Goal: Information Seeking & Learning: Learn about a topic

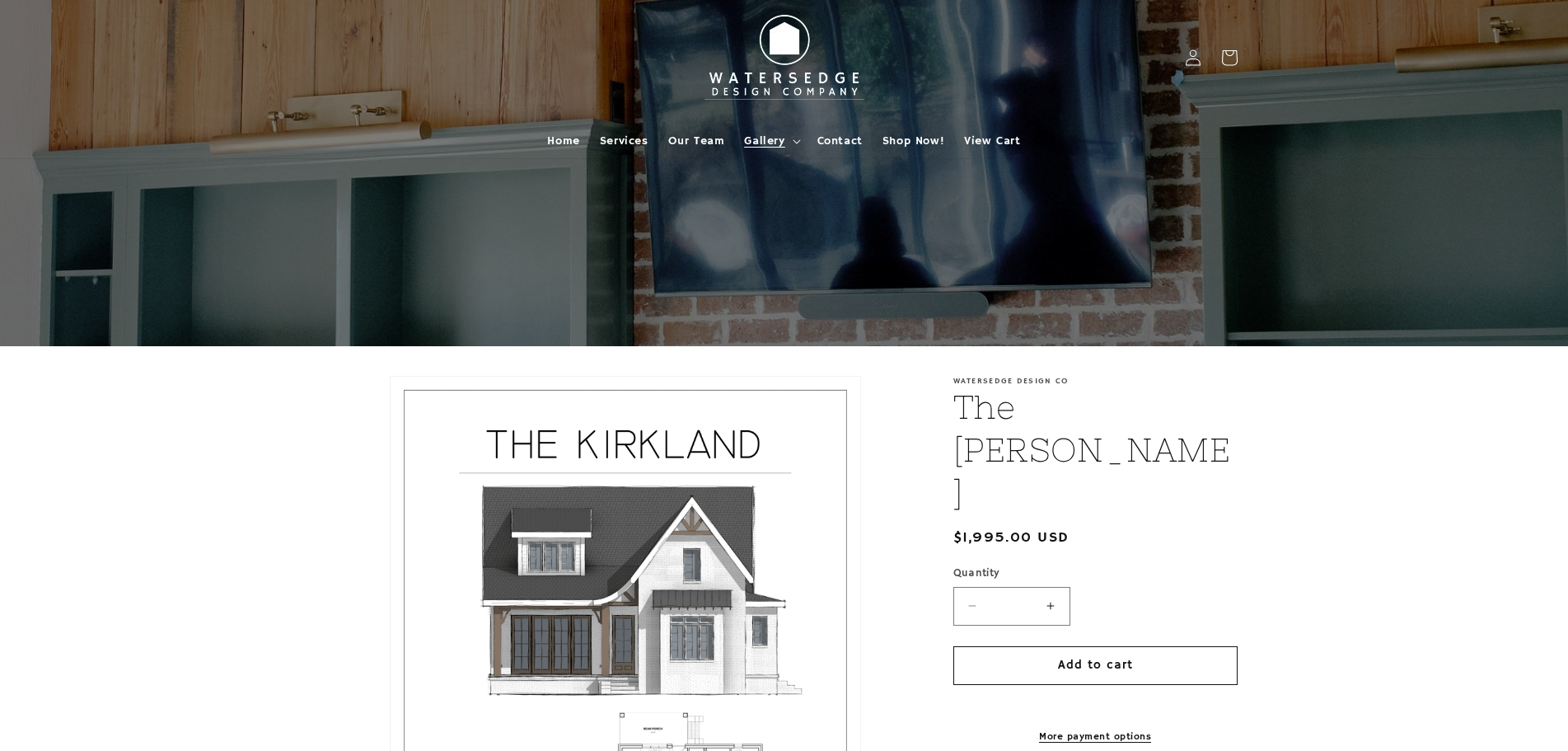
click at [784, 143] on span "Gallery" at bounding box center [764, 140] width 41 height 14
click at [636, 143] on span "Services" at bounding box center [624, 140] width 48 height 14
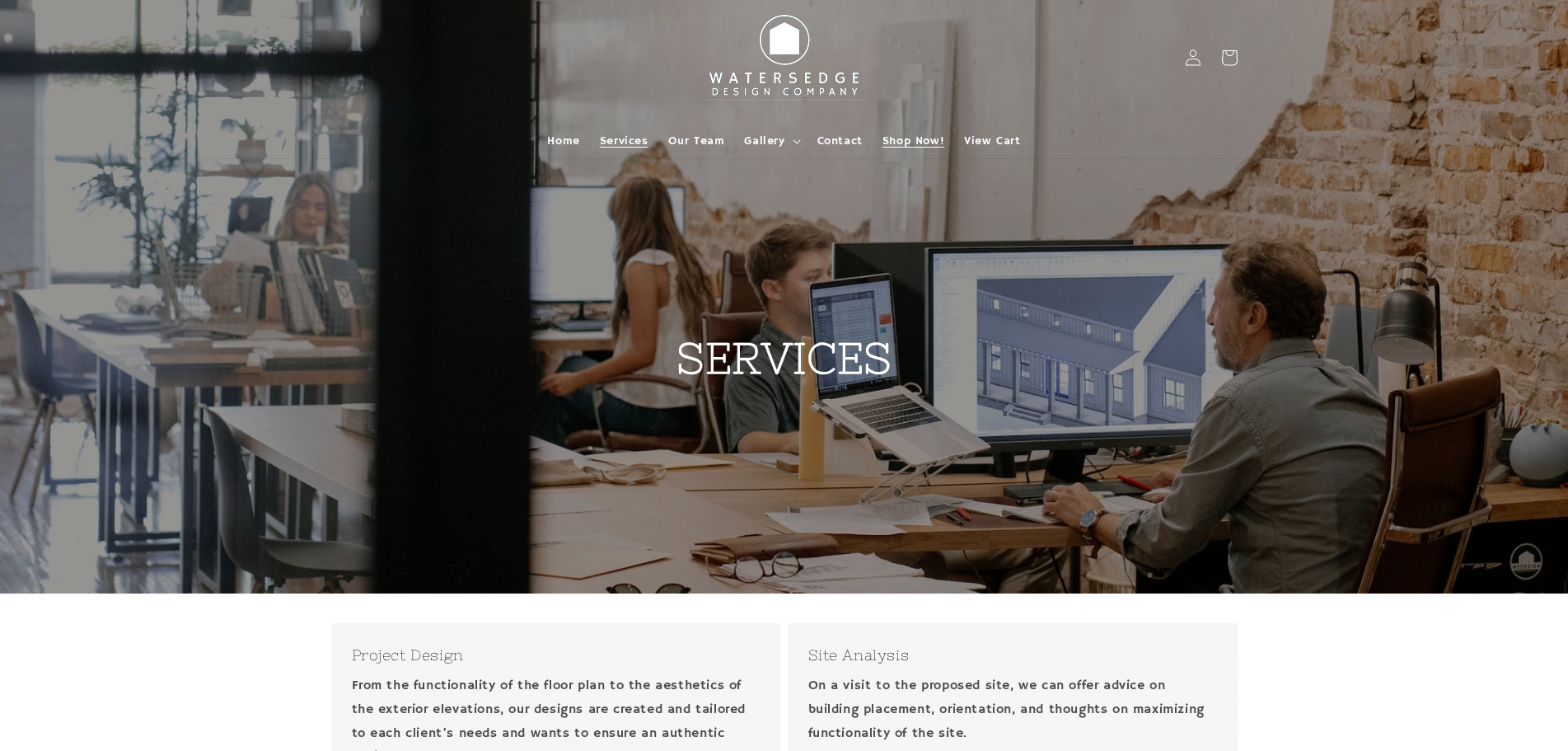
click at [910, 141] on span "Shop Now!" at bounding box center [913, 140] width 62 height 14
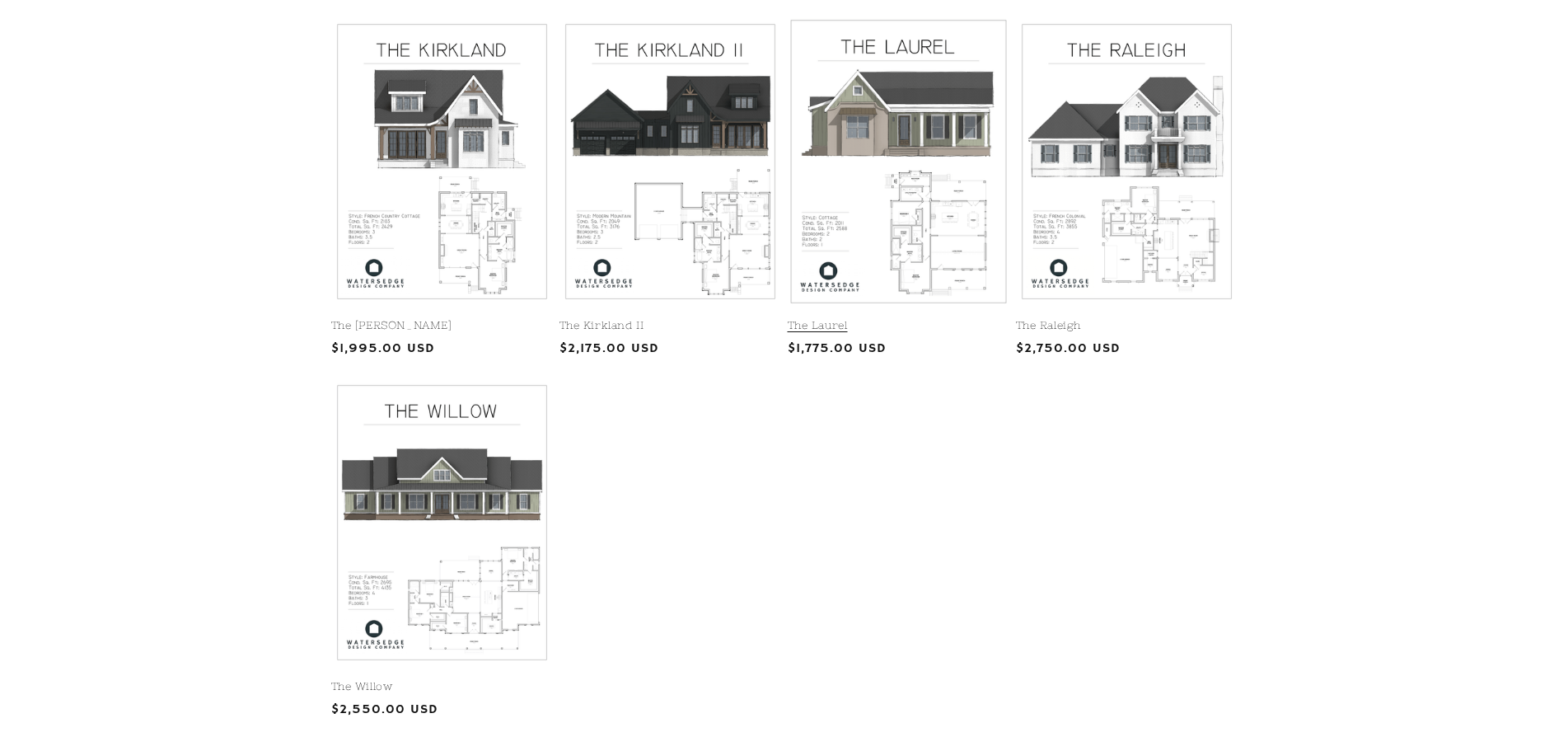
scroll to position [577, 0]
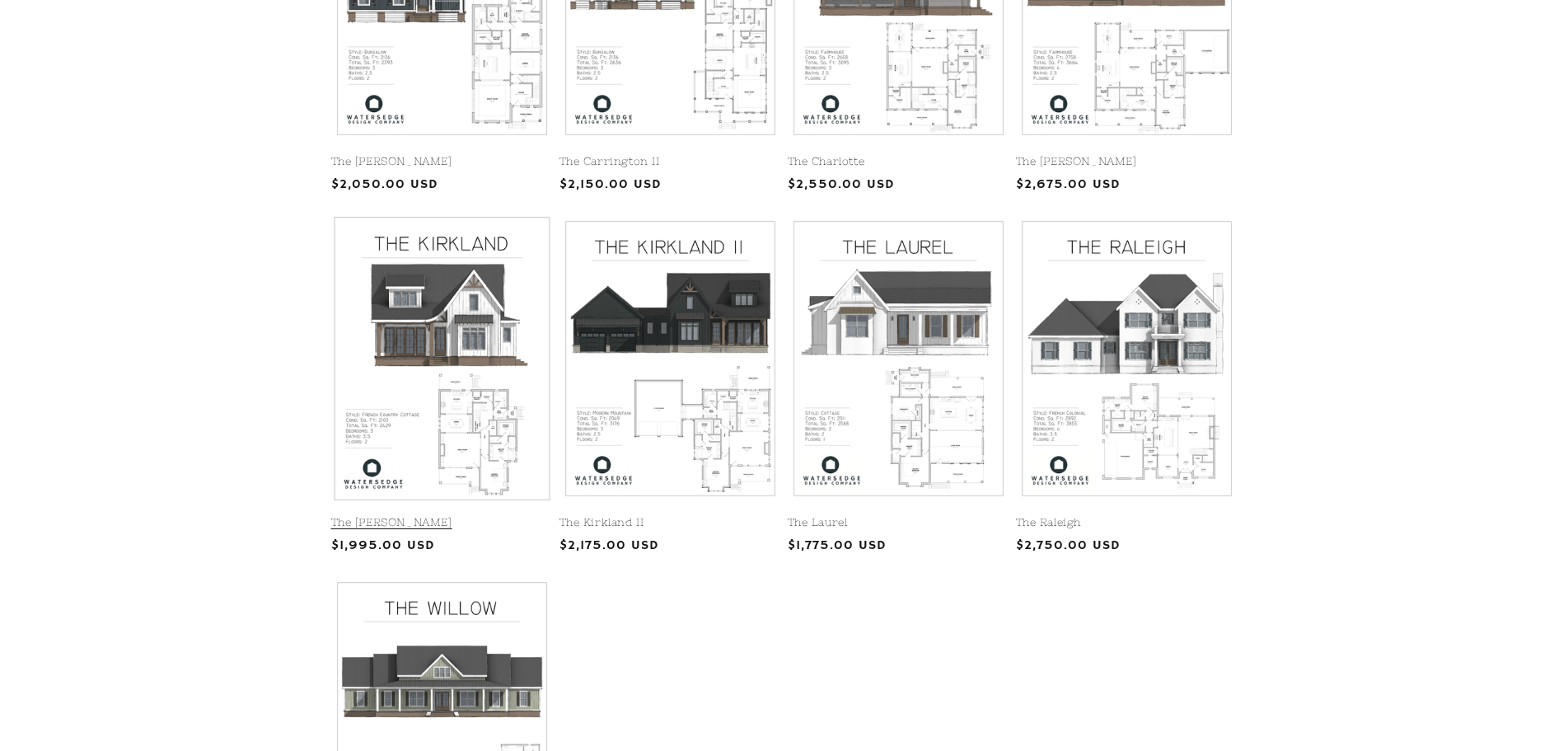
click at [453, 516] on link "The [PERSON_NAME]" at bounding box center [441, 523] width 221 height 14
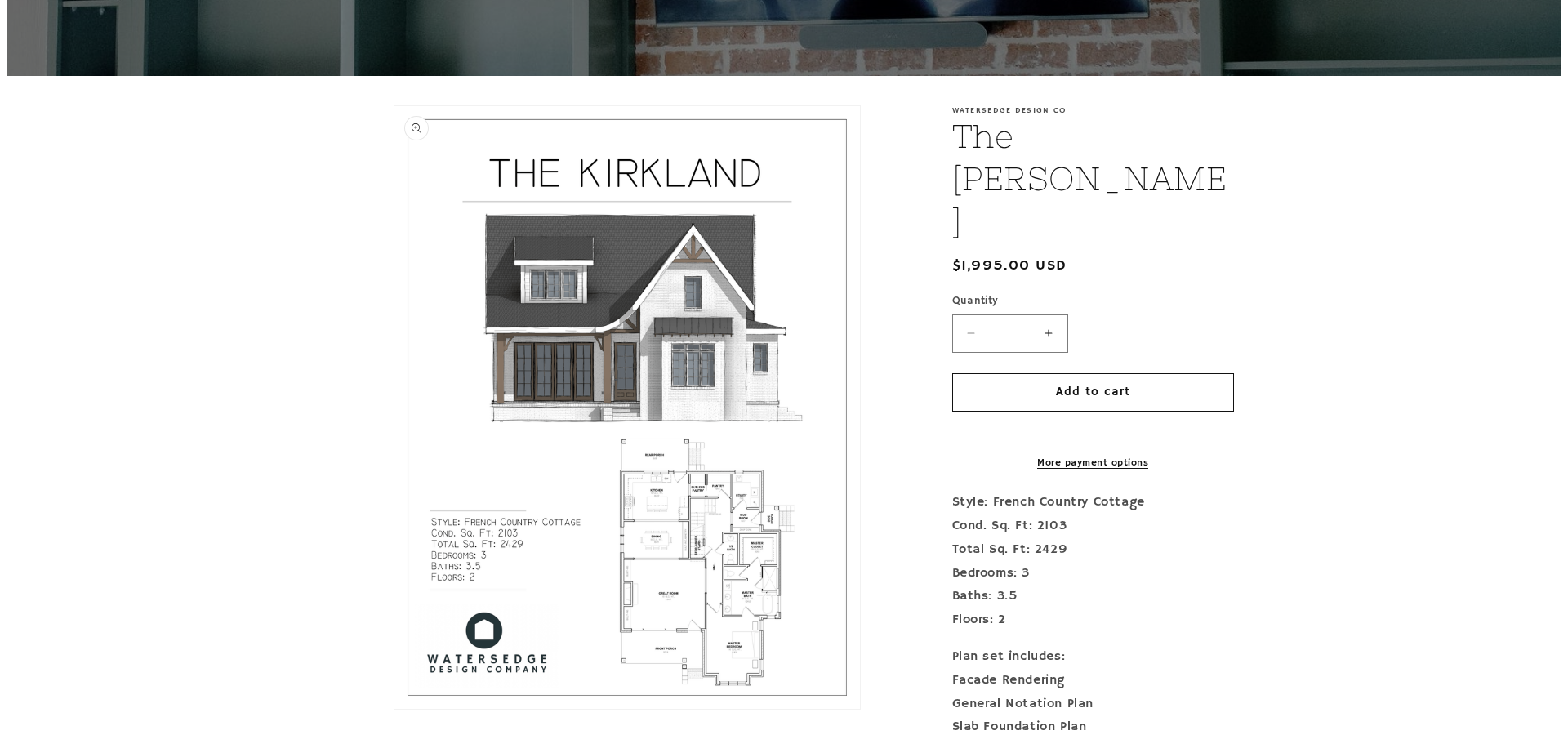
scroll to position [327, 0]
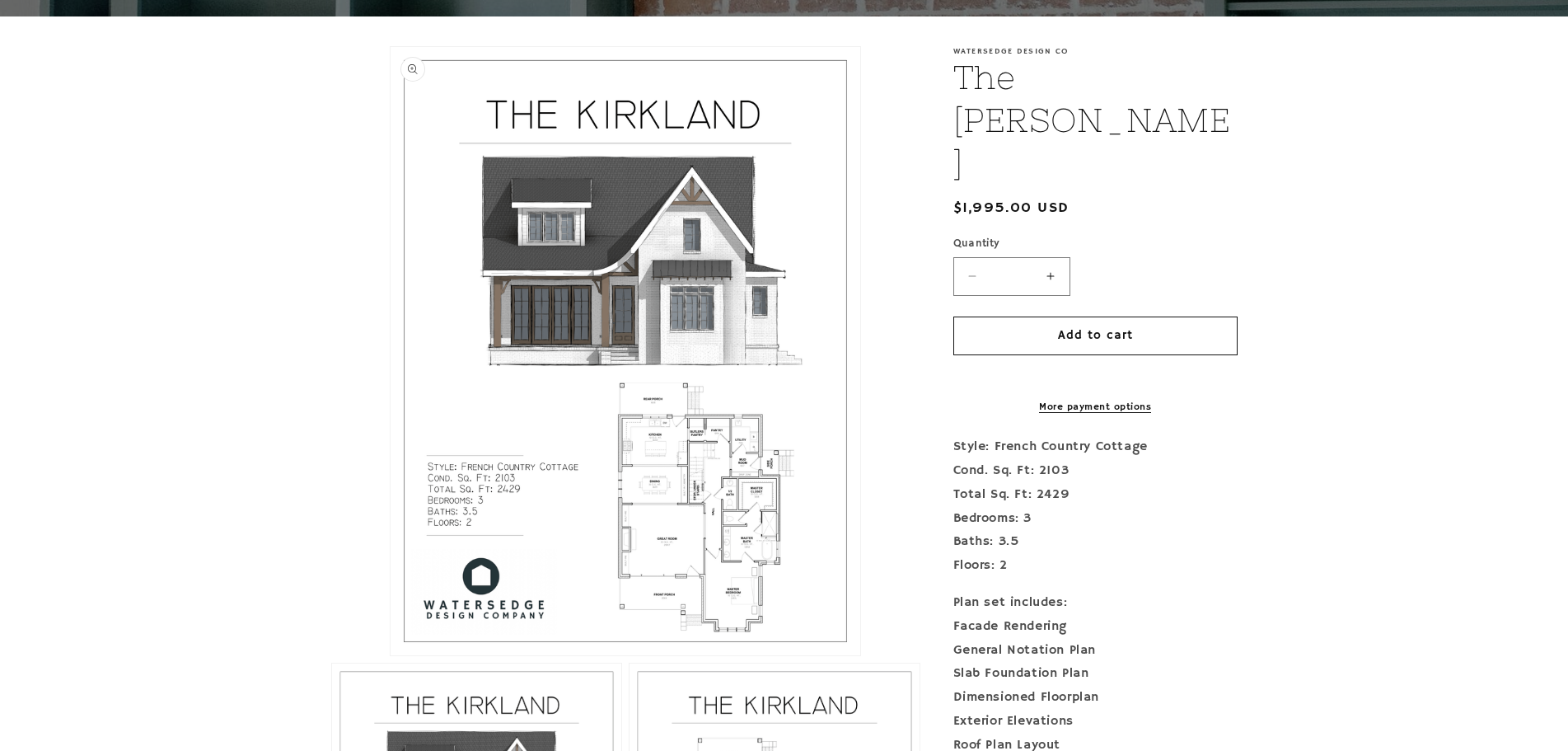
click at [390, 655] on button "Open media 1 in modal" at bounding box center [390, 655] width 0 height 0
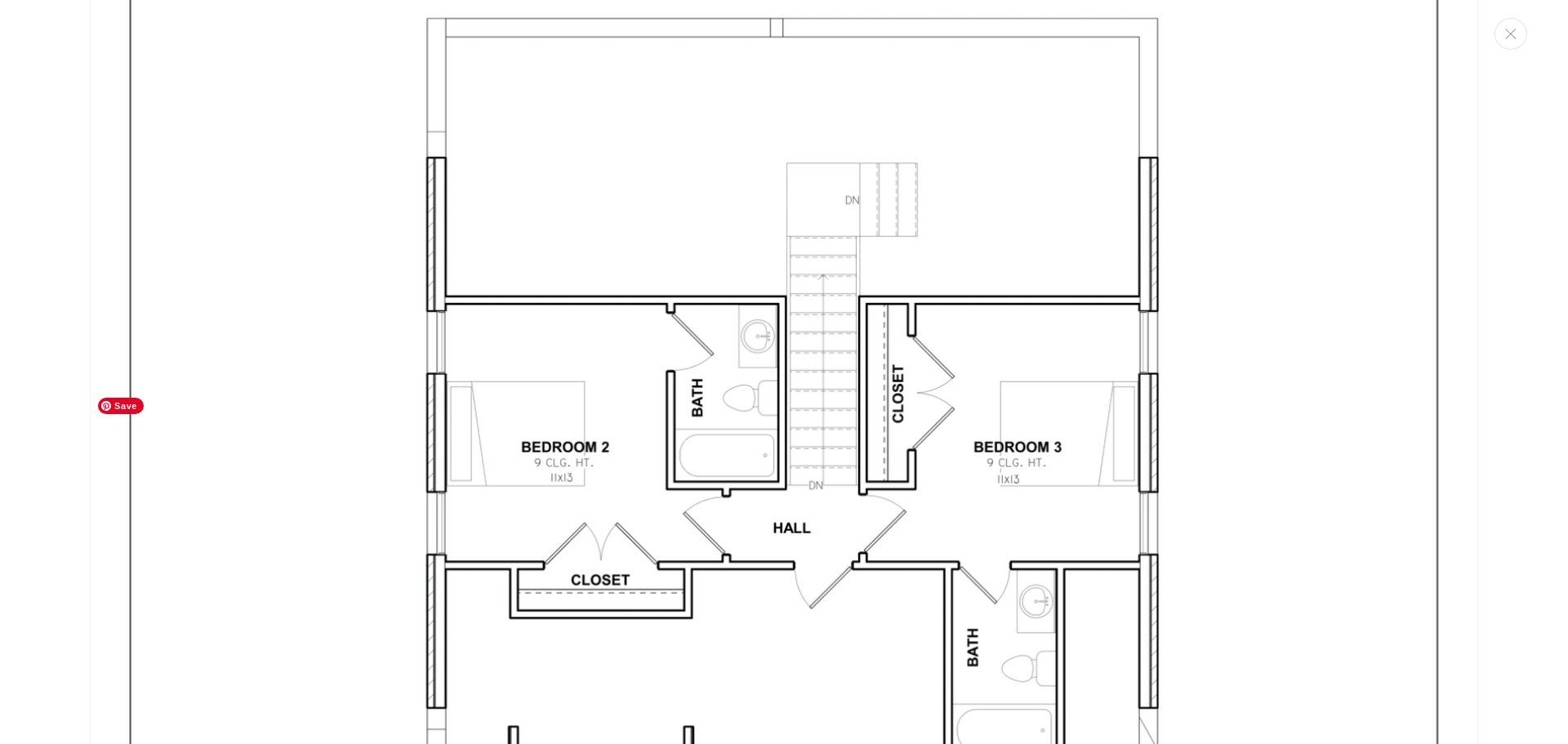
scroll to position [6059, 0]
